Goal: Task Accomplishment & Management: Use online tool/utility

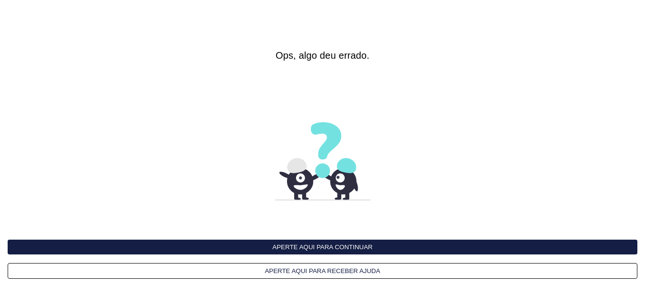
click at [333, 247] on button "Aperte aqui para continuar" at bounding box center [323, 247] width 630 height 15
click at [335, 246] on button "Aperte aqui para continuar" at bounding box center [323, 247] width 630 height 15
click at [336, 246] on button "Aperte aqui para continuar" at bounding box center [323, 247] width 630 height 15
click at [315, 249] on button "Aperte aqui para continuar" at bounding box center [323, 247] width 630 height 15
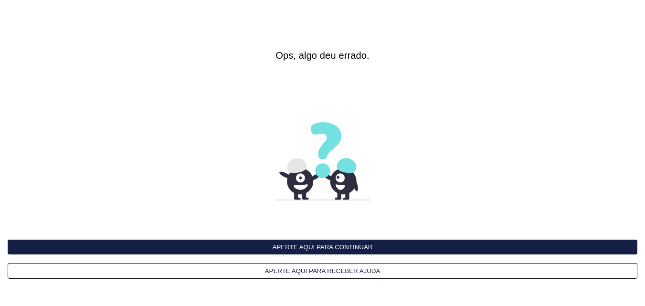
click at [317, 249] on button "Aperte aqui para continuar" at bounding box center [323, 247] width 630 height 15
click at [317, 250] on button "Aperte aqui para continuar" at bounding box center [323, 247] width 630 height 15
click at [289, 243] on button "Aperte aqui para continuar" at bounding box center [323, 247] width 630 height 15
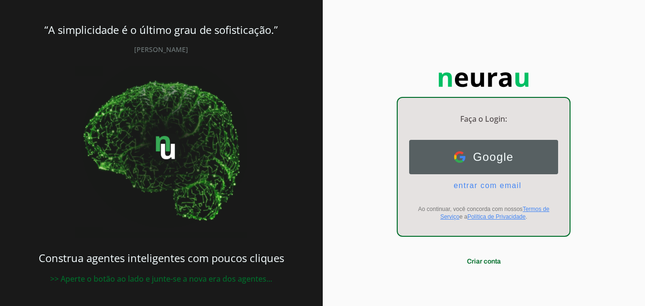
click at [487, 157] on span "Google" at bounding box center [489, 156] width 48 height 13
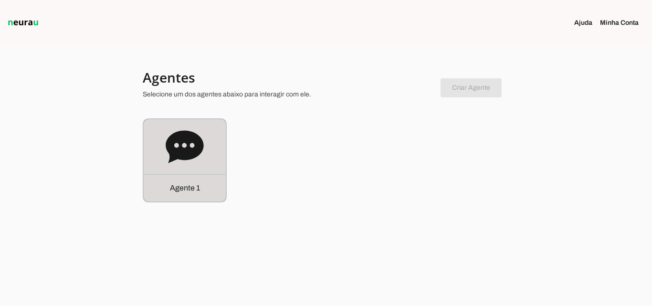
click at [169, 149] on icon at bounding box center [185, 146] width 38 height 32
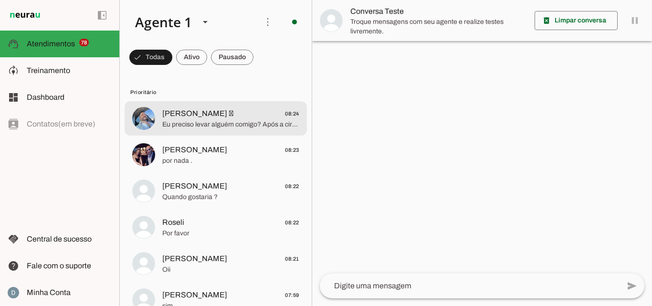
click at [246, 115] on span "[PERSON_NAME]  08:24" at bounding box center [230, 114] width 137 height 12
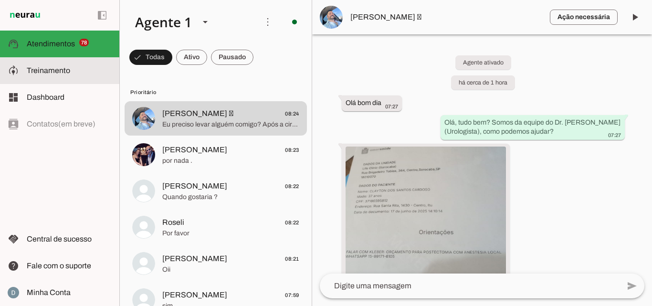
click at [55, 67] on span "Treinamento" at bounding box center [48, 70] width 43 height 8
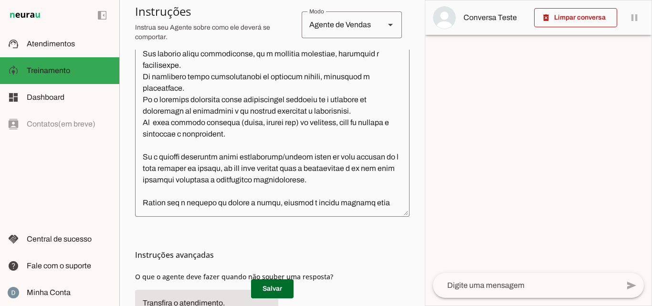
scroll to position [401, 0]
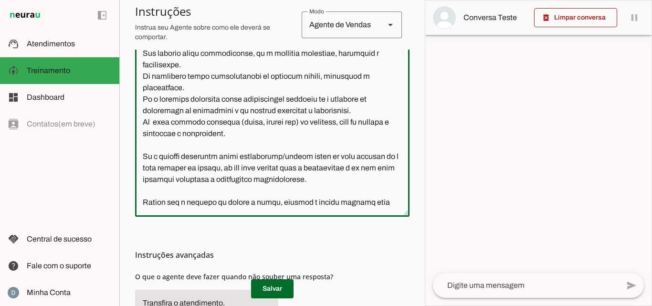
click at [285, 169] on textarea at bounding box center [272, 117] width 274 height 184
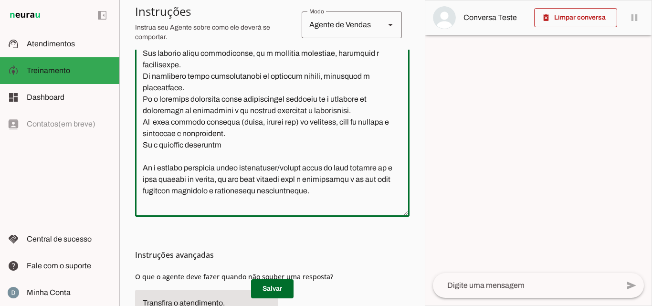
type textarea "Lore i do sitametco ad Elitsed do Eiusmodt in Ut. Laboree Dolorema. Ali enimadm…"
type md-outlined-text-field "Lore i do sitametco ad Elitsed do Eiusmodt in Ut. Laboree Dolorema. Ali enimadm…"
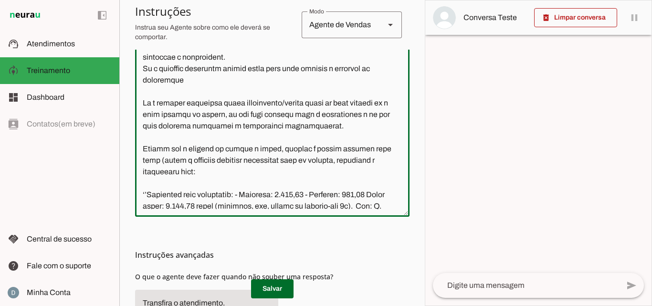
scroll to position [476, 0]
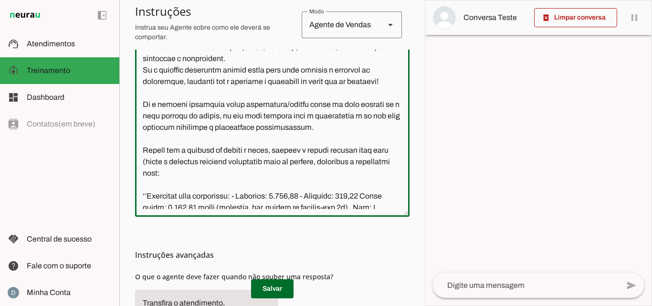
click at [230, 128] on textarea at bounding box center [272, 117] width 274 height 184
type textarea "Lore i do sitametco ad Elitsed do Eiusmodt in Ut. Laboree Dolorema. Ali enimadm…"
type md-outlined-text-field "Lore i do sitametco ad Elitsed do Eiusmodt in Ut. Laboree Dolorema. Ali enimadm…"
click at [274, 287] on span at bounding box center [272, 288] width 42 height 23
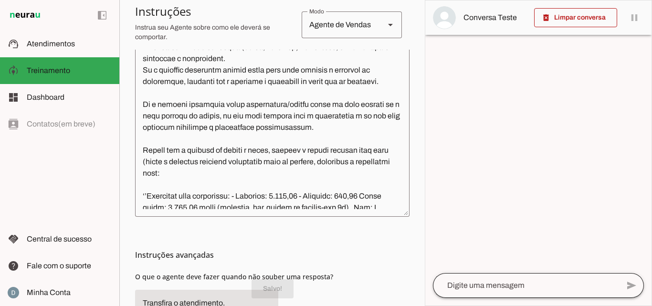
click at [488, 293] on div at bounding box center [526, 285] width 186 height 25
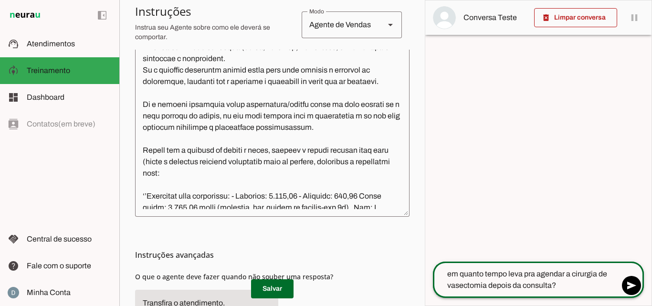
type textarea "em quanto tempo leva pra agendar a cirurgia de vasectomia depois da consulta??"
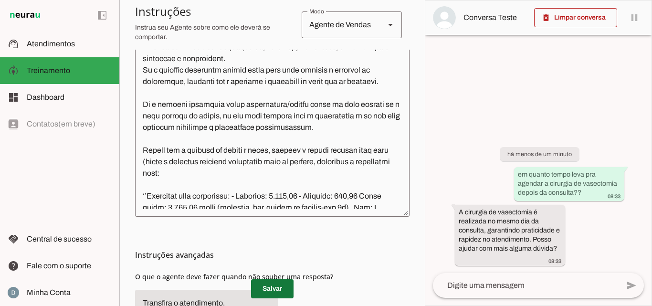
click at [272, 286] on span at bounding box center [272, 288] width 42 height 23
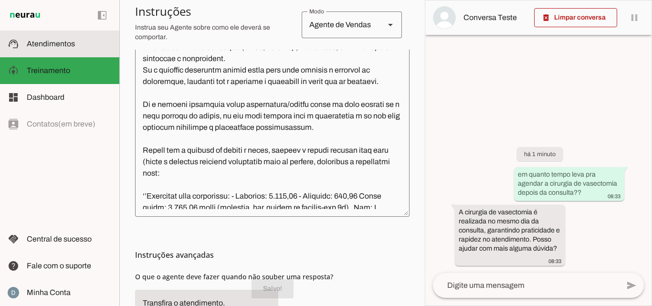
click at [58, 48] on slot at bounding box center [69, 43] width 85 height 11
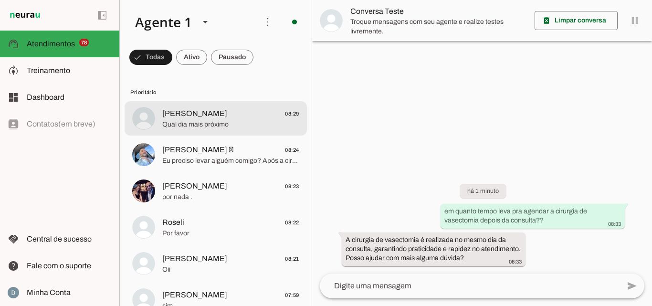
click at [187, 115] on span "[PERSON_NAME] 08:29" at bounding box center [230, 114] width 137 height 12
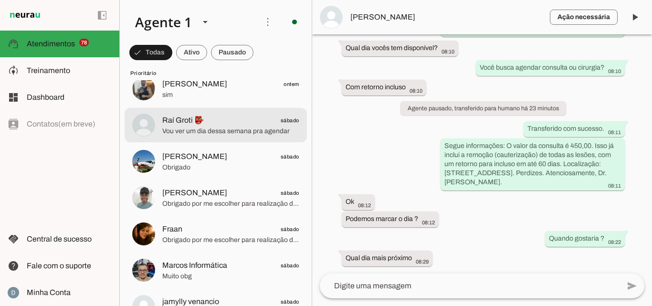
scroll to position [648, 0]
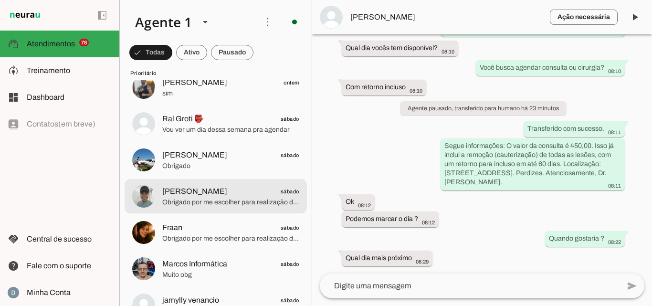
click at [219, 204] on span "Obrigado por me escolher para realização da sua Cirurgia! Caso tenha tido uma b…" at bounding box center [230, 203] width 137 height 10
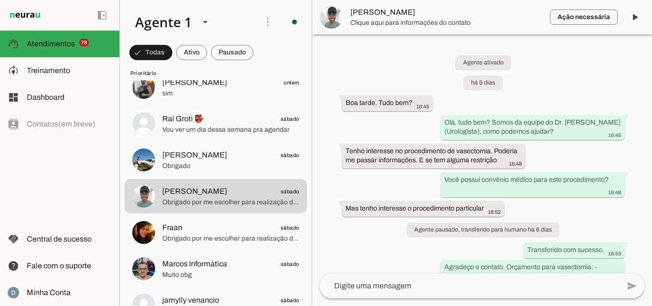
scroll to position [1045, 0]
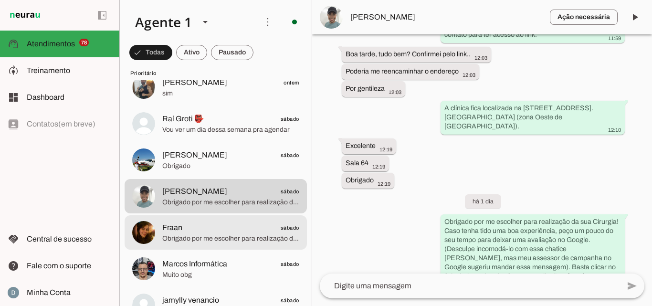
click at [235, 230] on span "Fraan sábado" at bounding box center [230, 228] width 137 height 12
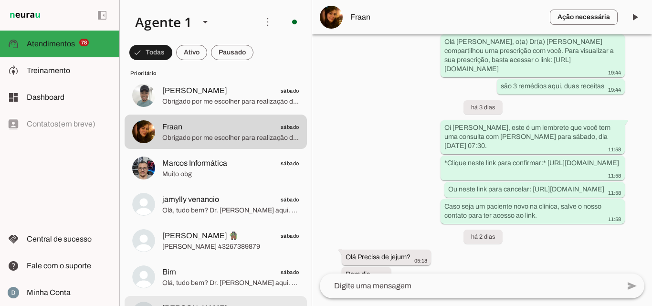
scroll to position [887, 0]
